Goal: Find specific fact: Find specific fact

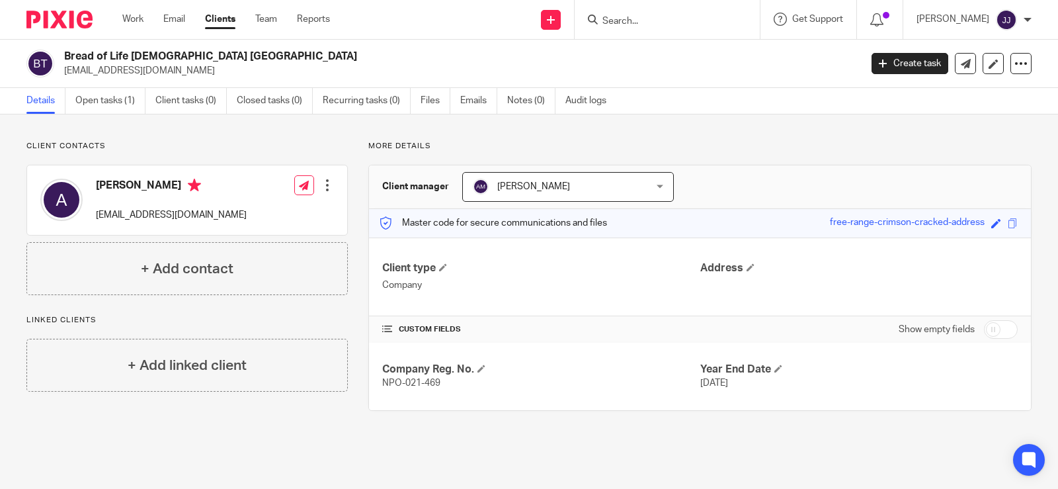
click at [630, 24] on input "Search" at bounding box center [660, 22] width 119 height 12
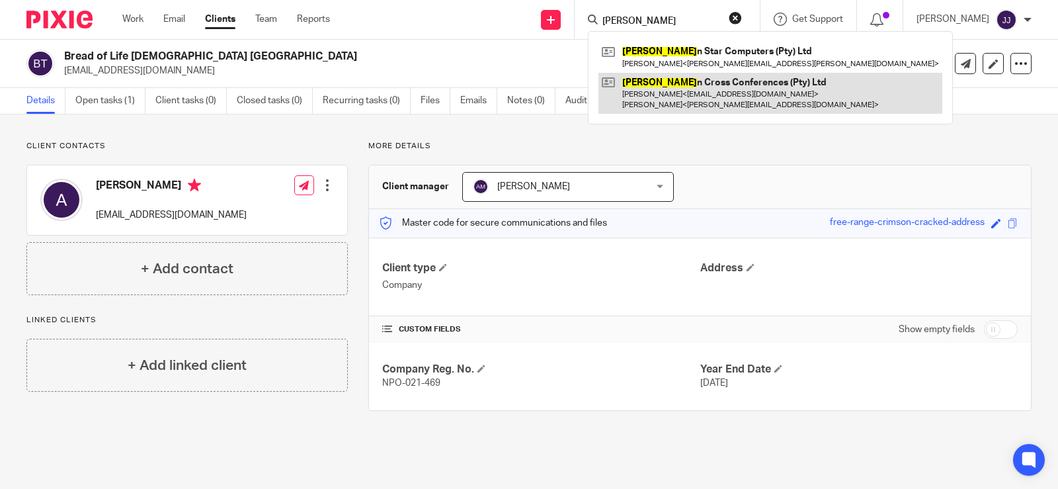
type input "[PERSON_NAME]"
click at [660, 84] on link at bounding box center [770, 93] width 344 height 41
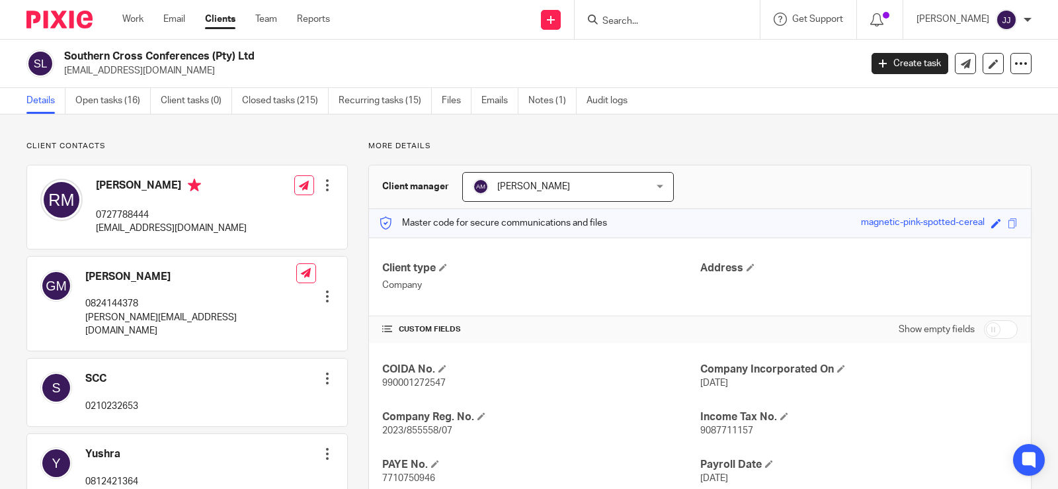
click at [420, 428] on span "2023/855558/07" at bounding box center [417, 430] width 70 height 9
drag, startPoint x: 419, startPoint y: 428, endPoint x: 532, endPoint y: 441, distance: 113.8
click at [557, 441] on div "COIDA No. 990001272547 Company Incorporated On [DATE] Company Reg. No. 2023/855…" at bounding box center [700, 471] width 662 height 257
drag, startPoint x: 477, startPoint y: 431, endPoint x: 380, endPoint y: 434, distance: 96.6
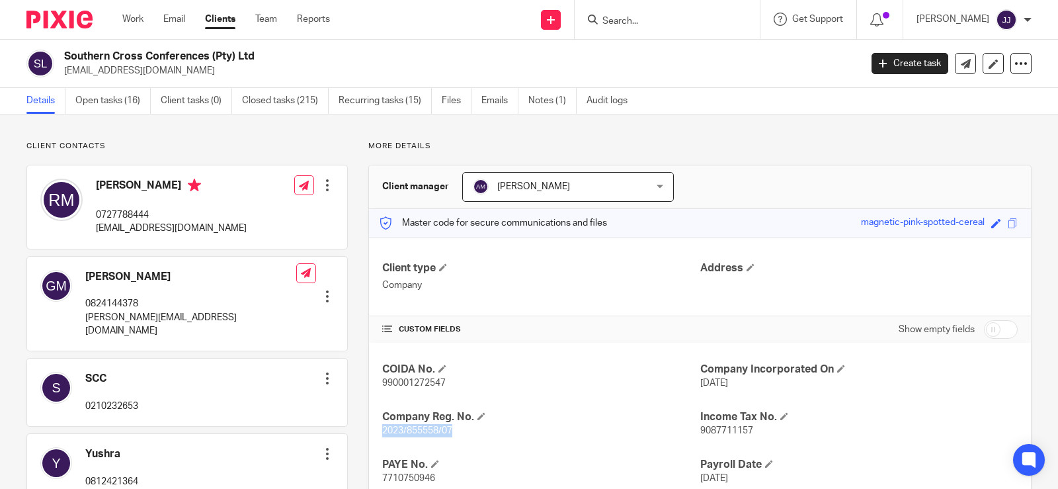
click at [382, 434] on p "2023/855558/07" at bounding box center [540, 430] width 317 height 13
copy span "2023/855558/07"
